Goal: Information Seeking & Learning: Understand process/instructions

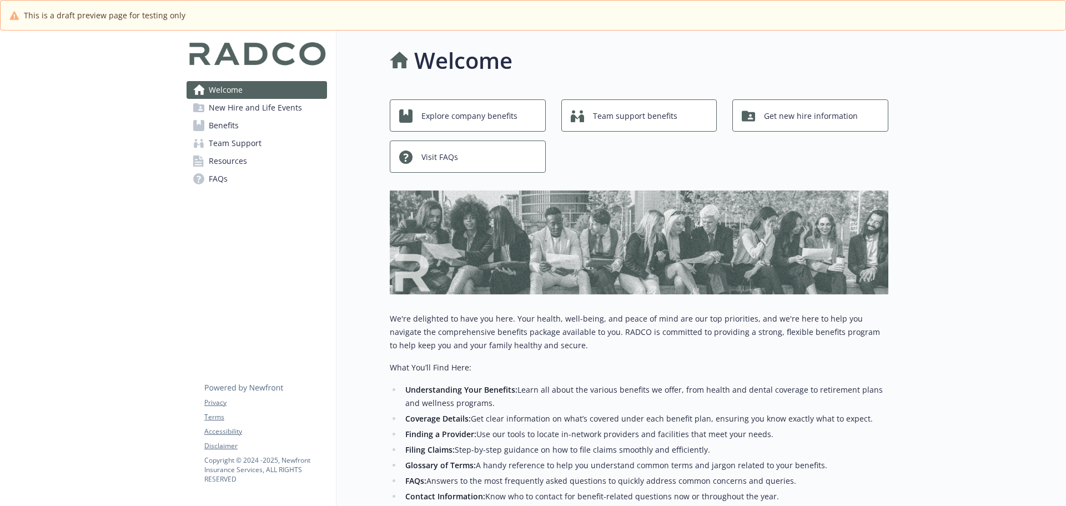
drag, startPoint x: 25, startPoint y: 0, endPoint x: 535, endPoint y: 454, distance: 682.4
click at [535, 454] on li "Filing Claims: Step-by-step guidance on how to file claims smoothly and efficie…" at bounding box center [645, 449] width 486 height 13
click at [232, 122] on span "Benefits" at bounding box center [224, 126] width 30 height 18
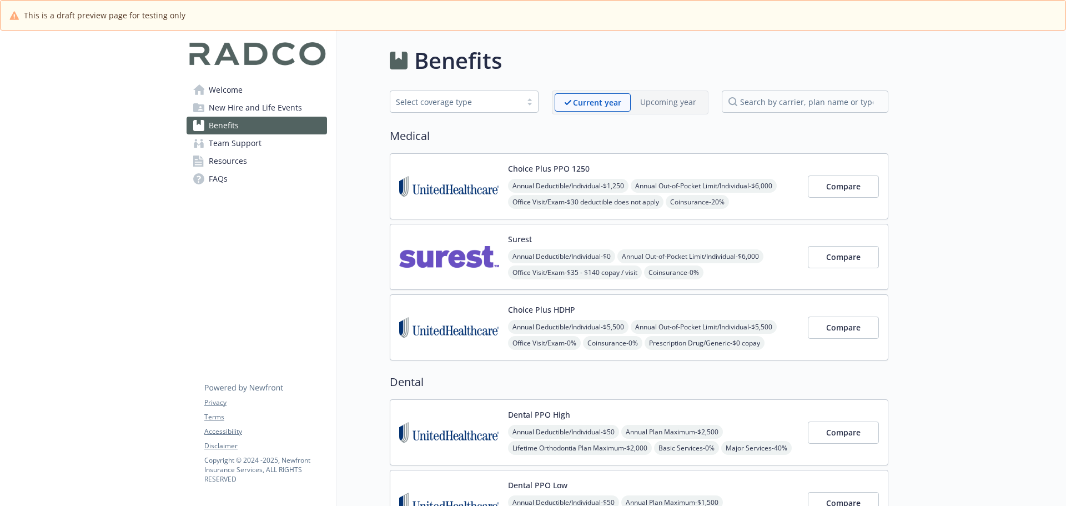
click at [242, 105] on span "New Hire and Life Events" at bounding box center [255, 108] width 93 height 18
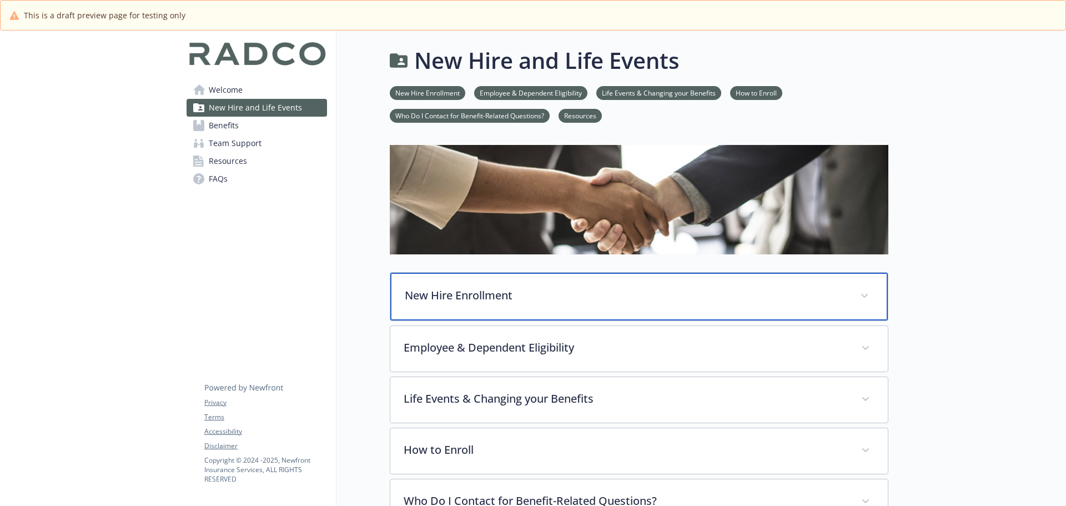
click at [585, 297] on p "New Hire Enrollment" at bounding box center [626, 295] width 442 height 17
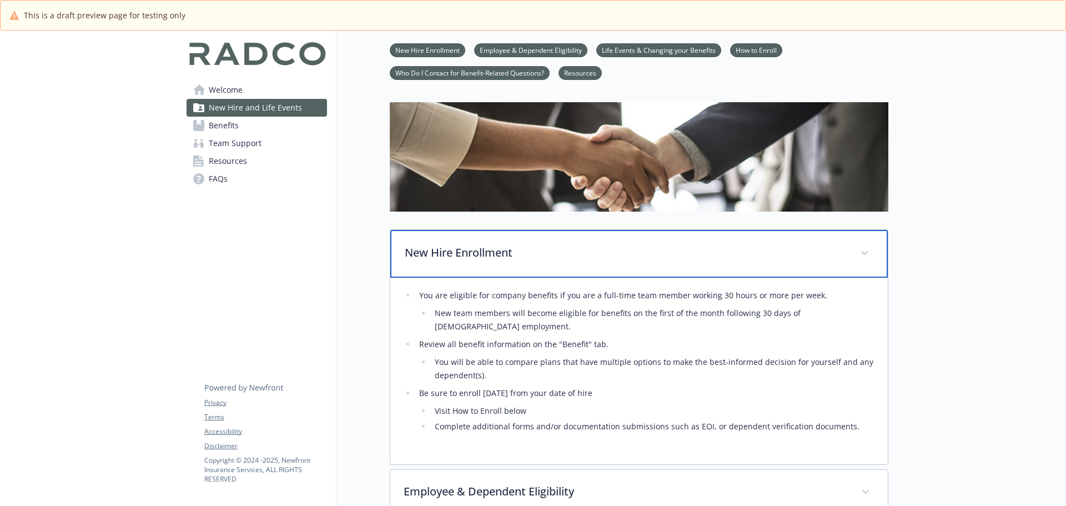
scroll to position [167, 0]
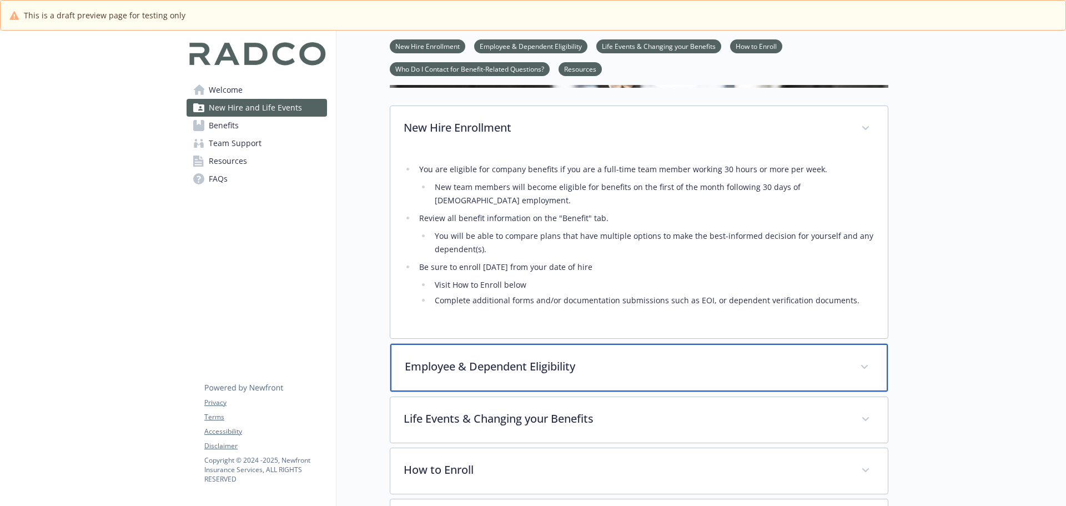
click at [618, 358] on p "Employee & Dependent Eligibility" at bounding box center [626, 366] width 442 height 17
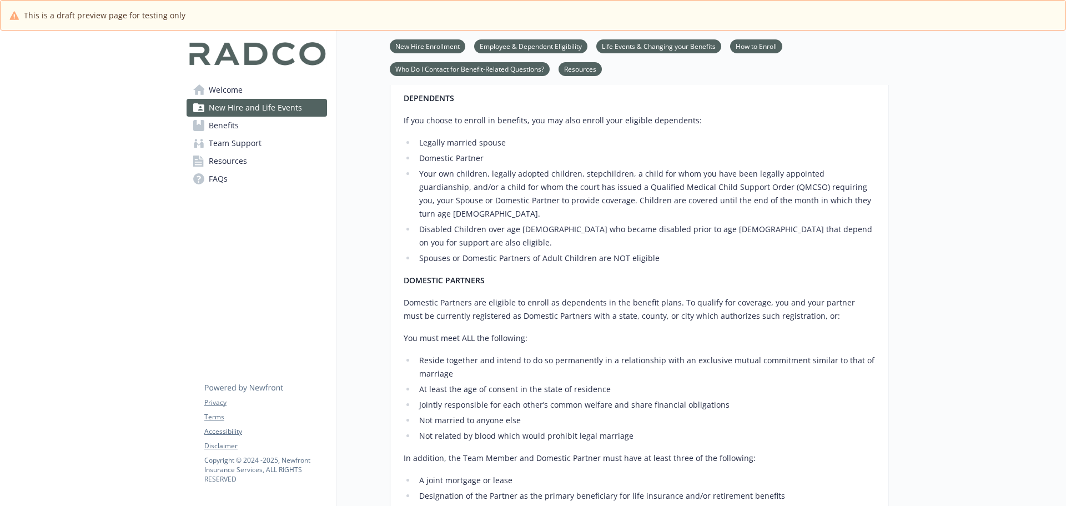
scroll to position [833, 0]
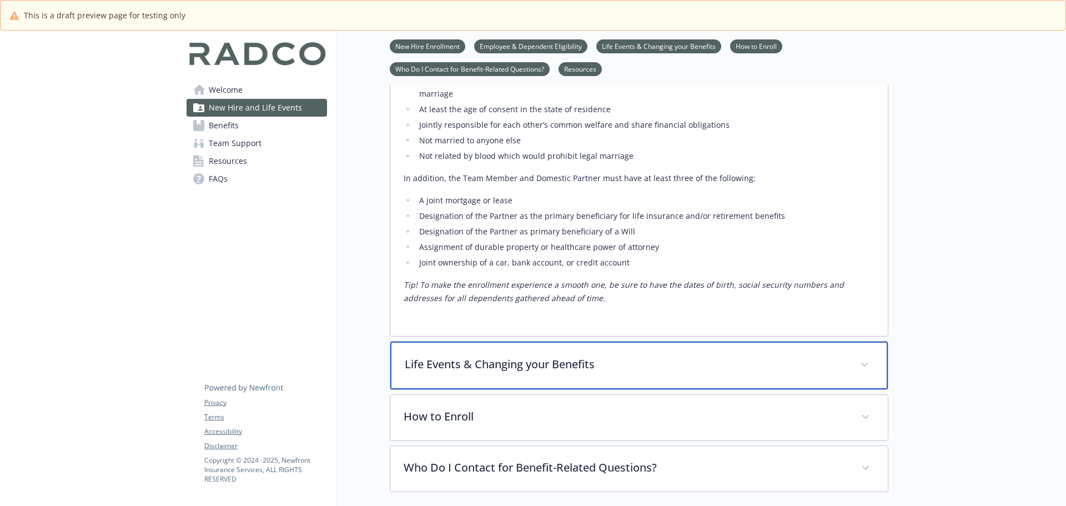
click at [600, 356] on p "Life Events & Changing your Benefits" at bounding box center [626, 364] width 442 height 17
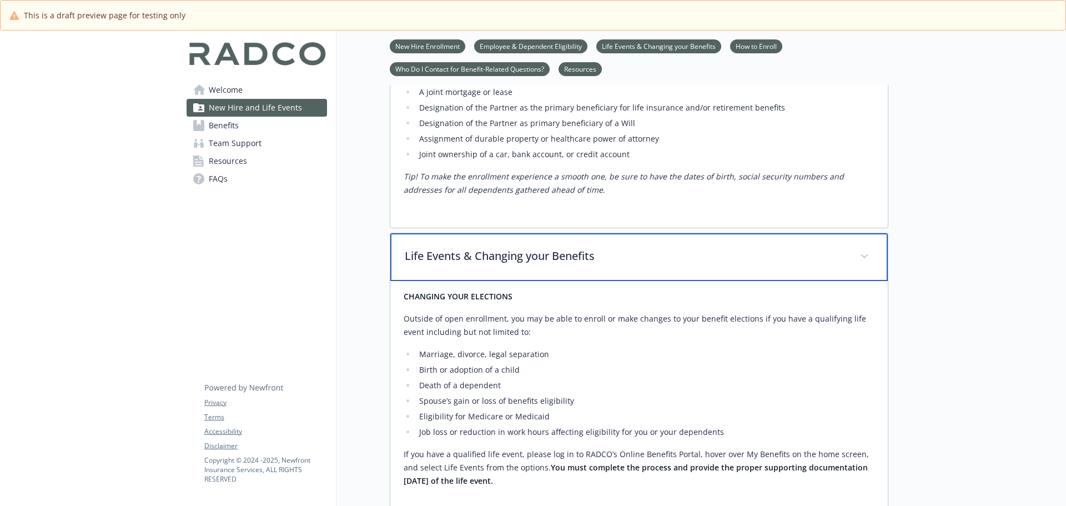
scroll to position [1055, 0]
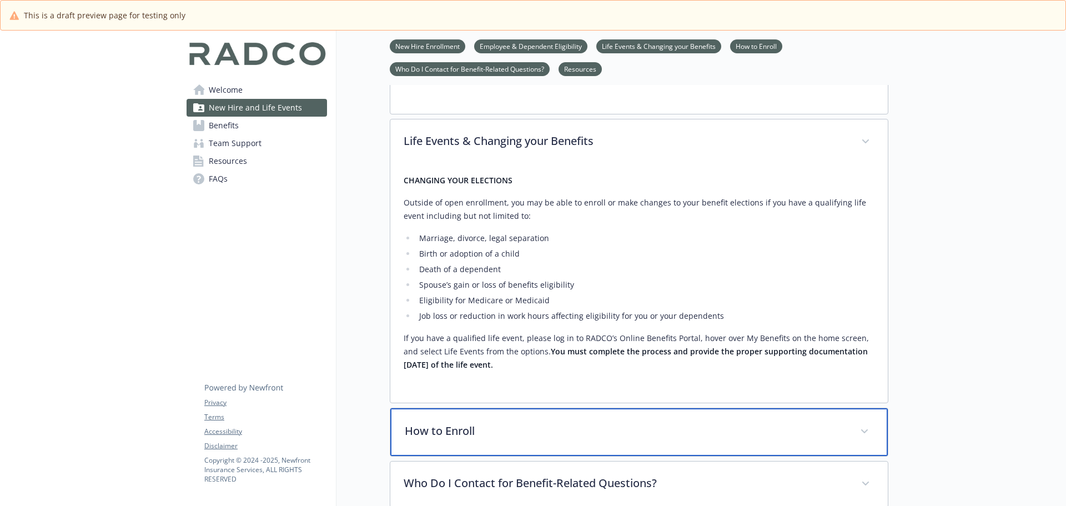
click at [670, 423] on p "How to Enroll" at bounding box center [626, 431] width 442 height 17
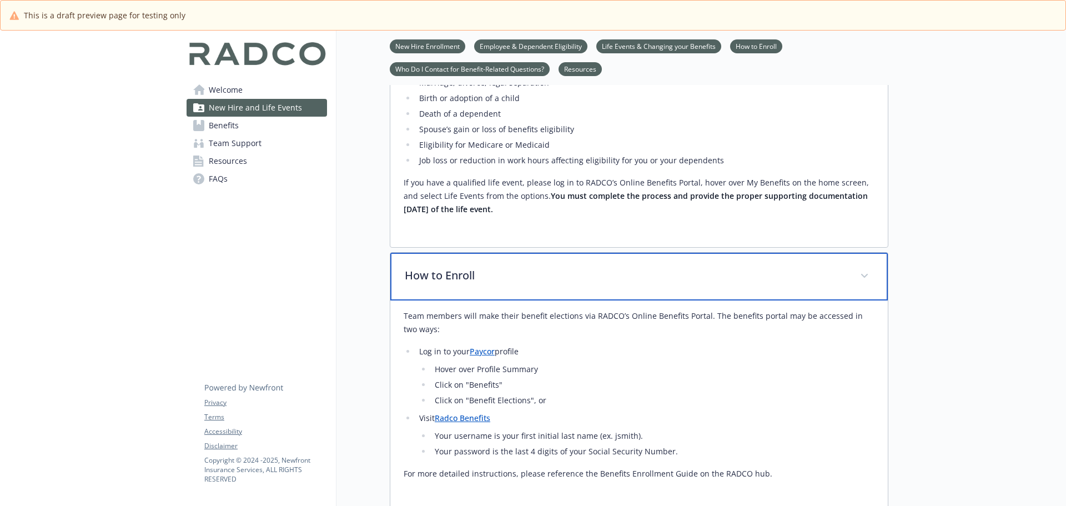
scroll to position [1222, 0]
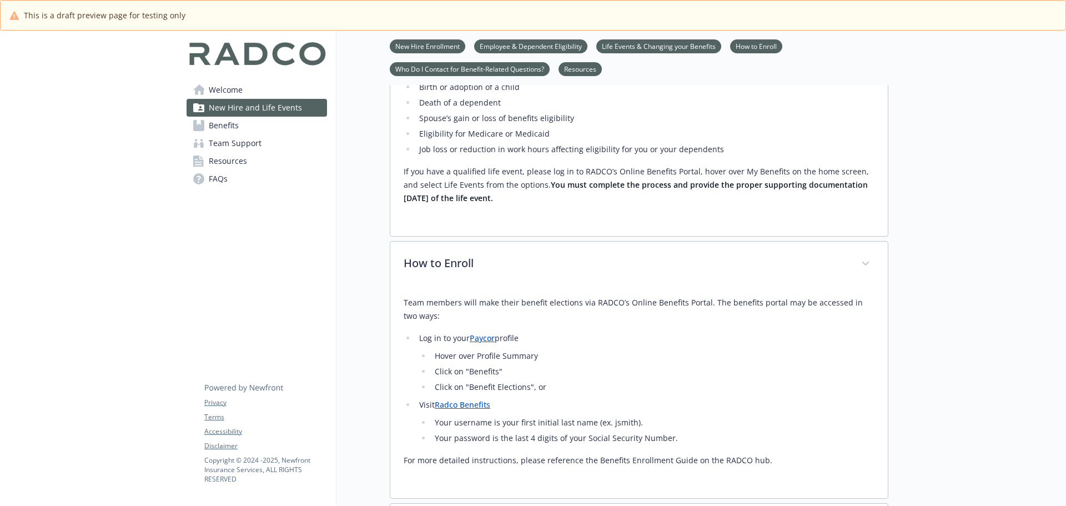
click at [462, 399] on link "Radco Benefits" at bounding box center [463, 404] width 56 height 11
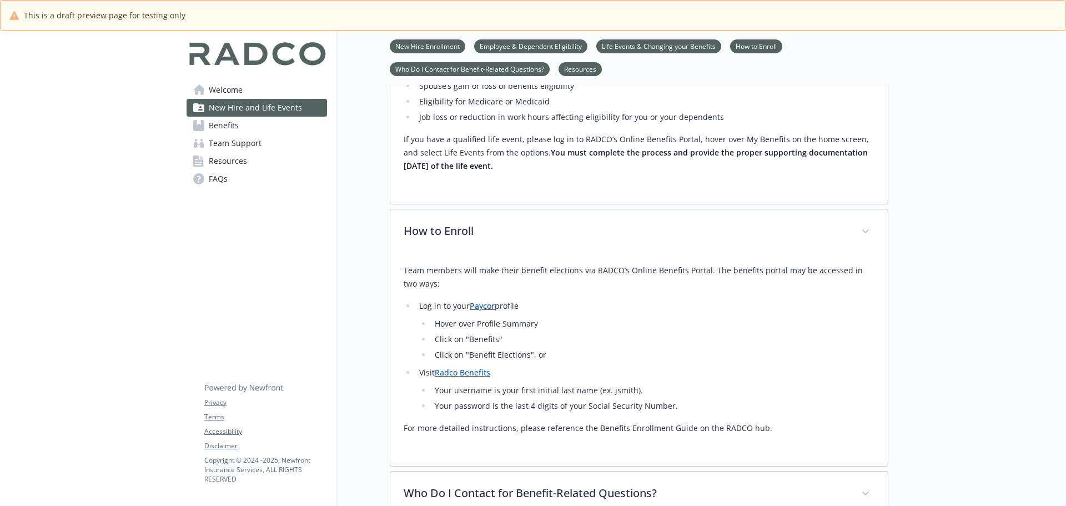
scroll to position [1166, 0]
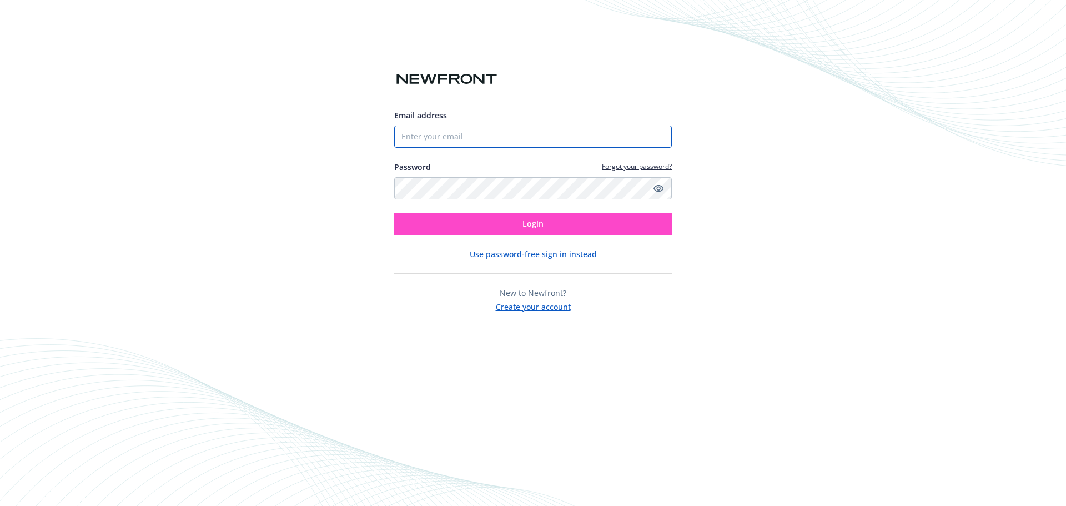
type input "jbaildon@radco.us"
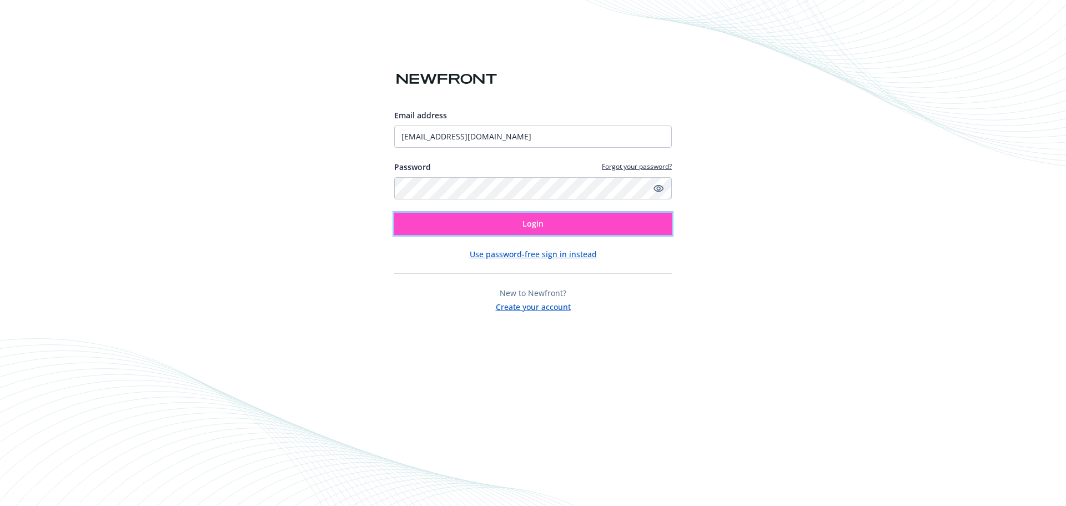
click at [552, 224] on button "Login" at bounding box center [533, 224] width 278 height 22
